Goal: Communication & Community: Answer question/provide support

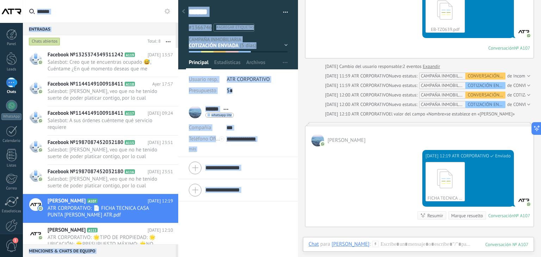
scroll to position [1003, 0]
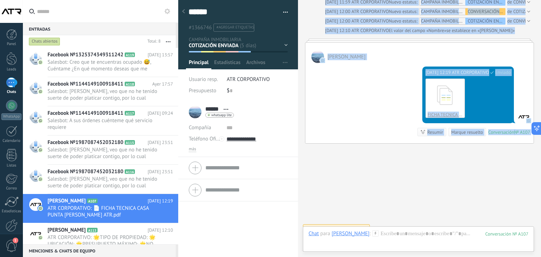
drag, startPoint x: 361, startPoint y: 158, endPoint x: 350, endPoint y: 178, distance: 23.2
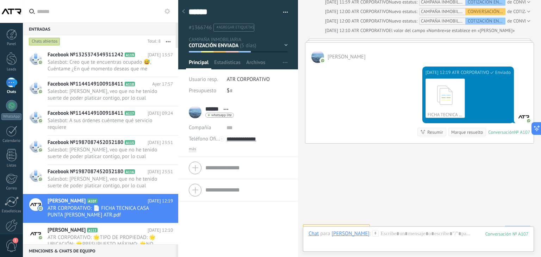
drag, startPoint x: 347, startPoint y: 178, endPoint x: 343, endPoint y: 175, distance: 4.7
click at [80, 183] on span "Salesbot: [PERSON_NAME], veo que no he tenido suerte de poder platicar contigo,…" at bounding box center [104, 182] width 112 height 13
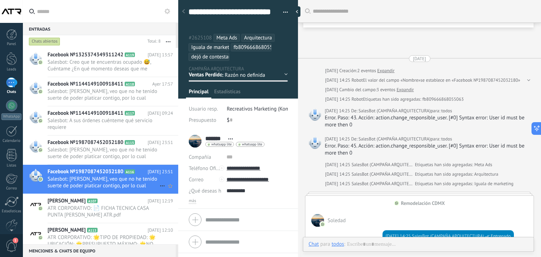
scroll to position [1283, 0]
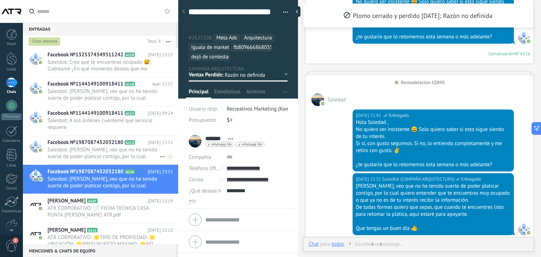
click at [83, 151] on span "Salesbot: [PERSON_NAME], veo que no he tenido suerte de poder platicar contigo,…" at bounding box center [104, 152] width 112 height 13
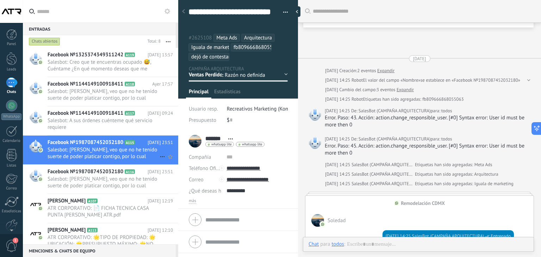
scroll to position [21, 0]
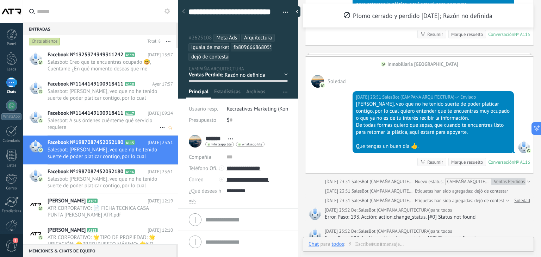
click at [76, 120] on span "Salesbot: A sus órdenes cuénteme qué servicio requiere" at bounding box center [104, 123] width 112 height 13
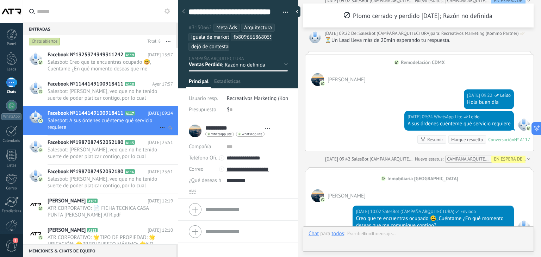
scroll to position [21, 0]
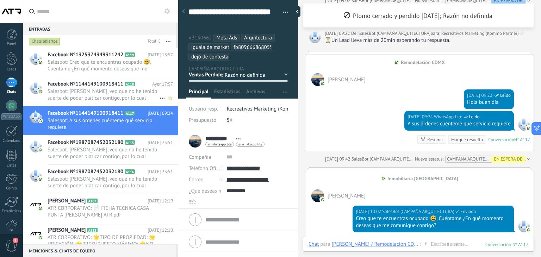
click at [73, 83] on span "Facebook №1144149100918411" at bounding box center [86, 84] width 76 height 7
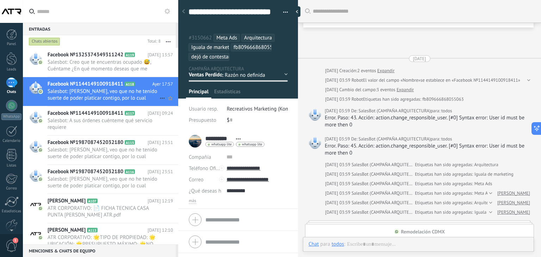
scroll to position [1231, 0]
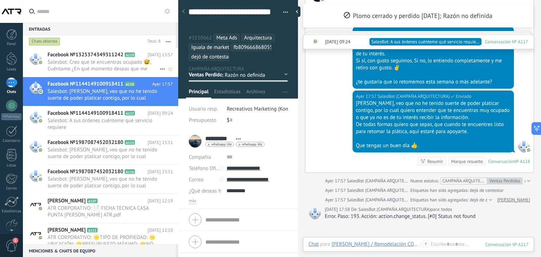
click at [80, 61] on span "Salesbot: Creo que te encuentras ocupado 😅, Cuéntame ¿En qué momento deseas que…" at bounding box center [104, 65] width 112 height 13
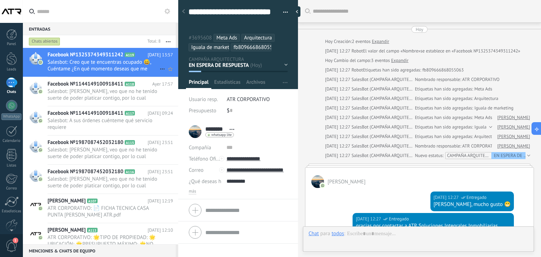
scroll to position [21, 0]
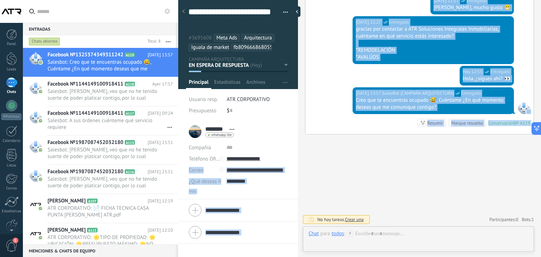
drag, startPoint x: 290, startPoint y: 162, endPoint x: 321, endPoint y: 177, distance: 34.5
click at [321, 177] on div "**********" at bounding box center [359, 128] width 363 height 257
click at [321, 177] on div "Buscar Carga más [DATE] [DATE] Creación: 2 eventos Expandir [DATE] 12:27 Robot …" at bounding box center [419, 30] width 243 height 454
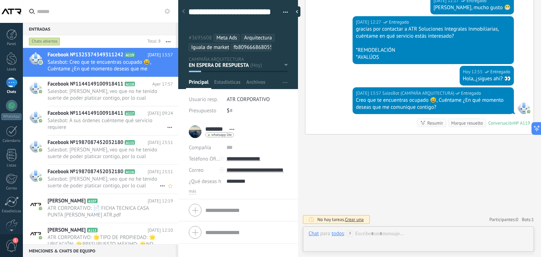
click at [101, 171] on span "Facebook №1987087452032180" at bounding box center [86, 171] width 76 height 7
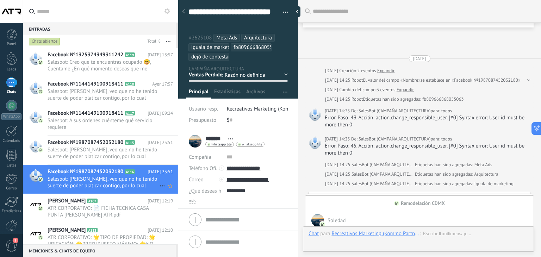
scroll to position [21, 0]
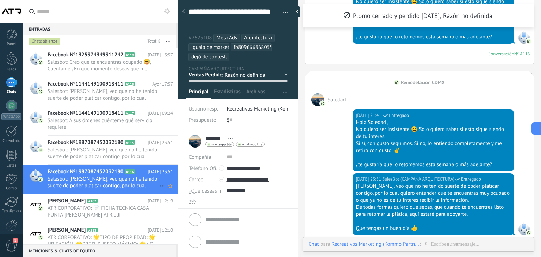
click at [101, 171] on span "Facebook №1987087452032180" at bounding box center [86, 171] width 76 height 7
click at [75, 146] on span "Salesbot: [PERSON_NAME], veo que no he tenido suerte de poder platicar contigo,…" at bounding box center [104, 152] width 112 height 13
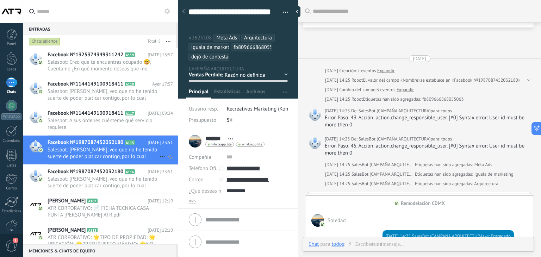
scroll to position [1492, 0]
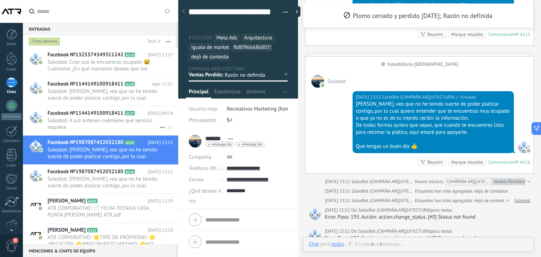
click at [83, 120] on span "Salesbot: A sus órdenes cuénteme qué servicio requiere" at bounding box center [104, 123] width 112 height 13
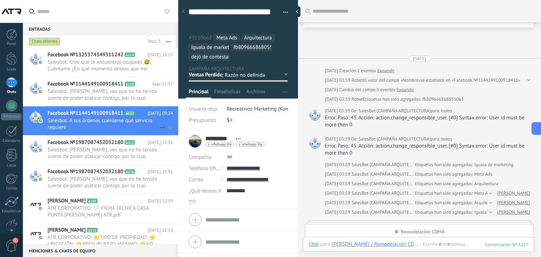
scroll to position [873, 0]
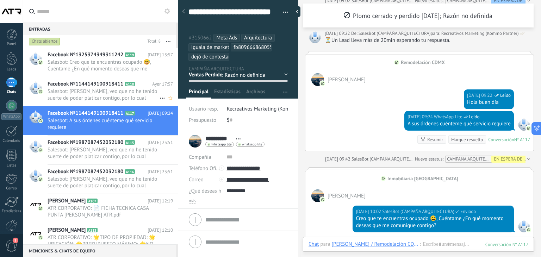
click at [89, 87] on span "Facebook №1144149100918411" at bounding box center [86, 84] width 76 height 7
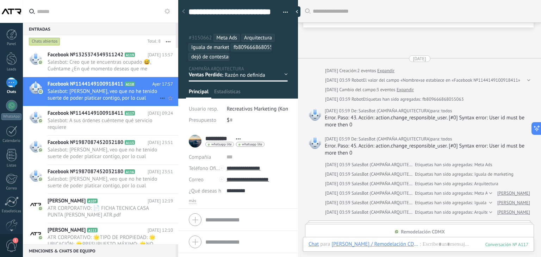
scroll to position [1231, 0]
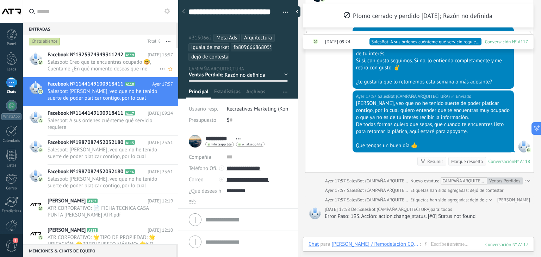
click at [85, 68] on span "Salesbot: Creo que te encuentras ocupado 😅, Cuéntame ¿En qué momento deseas que…" at bounding box center [104, 65] width 112 height 13
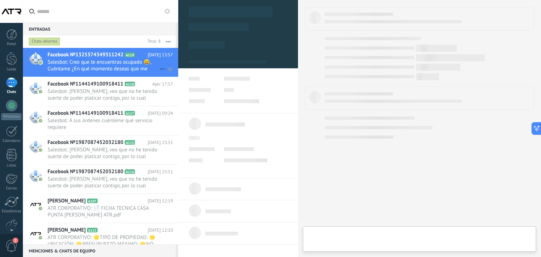
type textarea "**********"
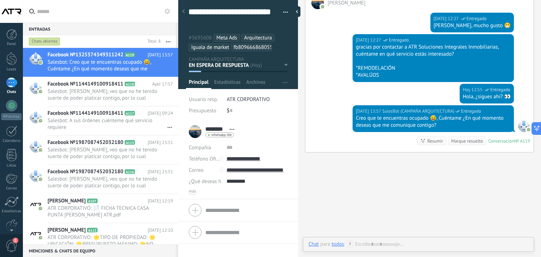
click at [9, 86] on div at bounding box center [11, 82] width 11 height 10
